Goal: Information Seeking & Learning: Learn about a topic

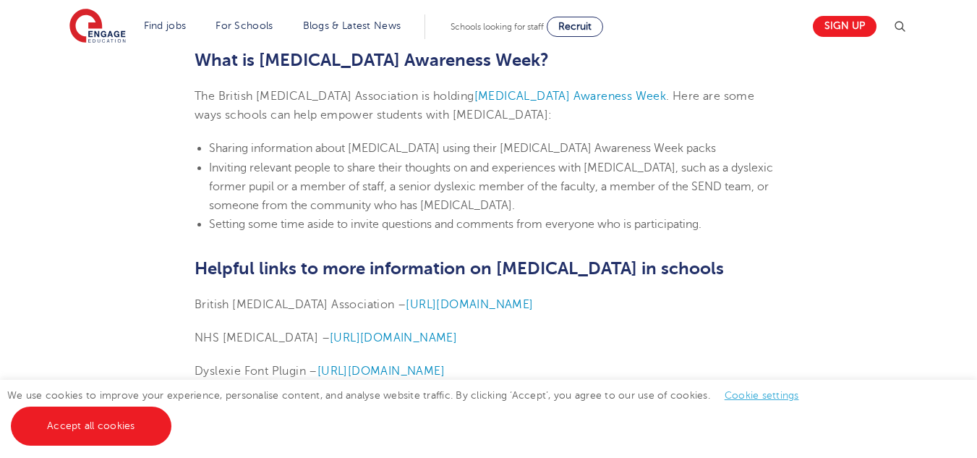
scroll to position [3507, 0]
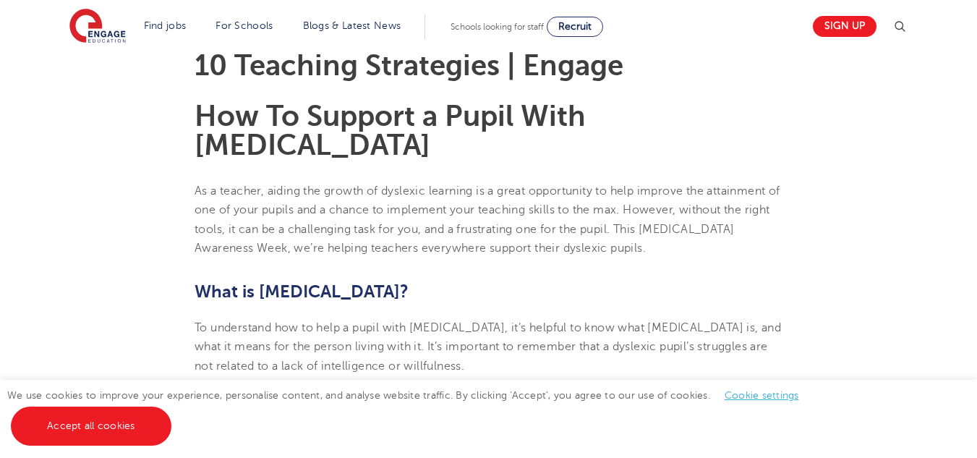
scroll to position [521, 0]
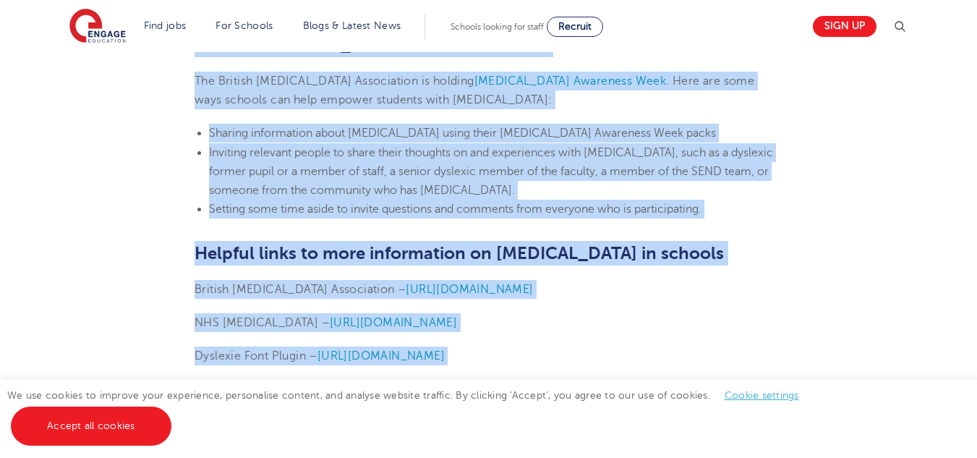
scroll to position [3529, 0]
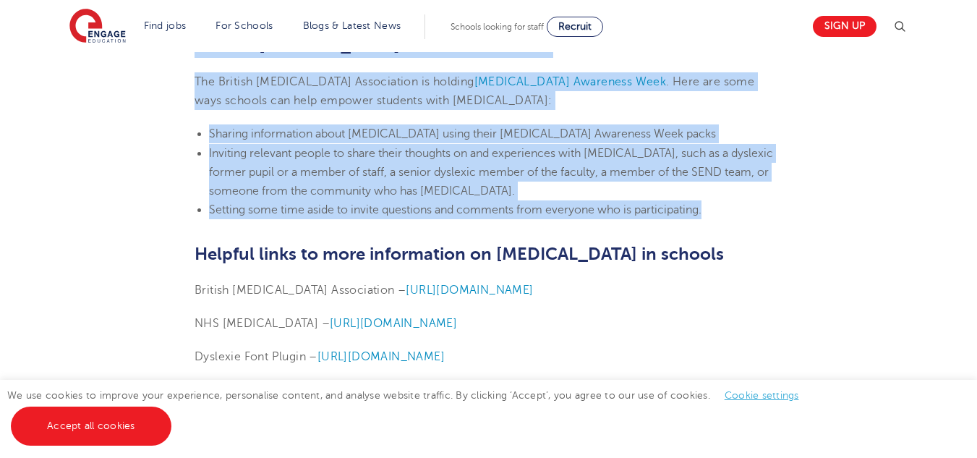
drag, startPoint x: 195, startPoint y: 71, endPoint x: 715, endPoint y: 174, distance: 529.9
copy section "As a teacher, aiding the growth of dyslexic learning is a great opportunity to …"
